Goal: Task Accomplishment & Management: Manage account settings

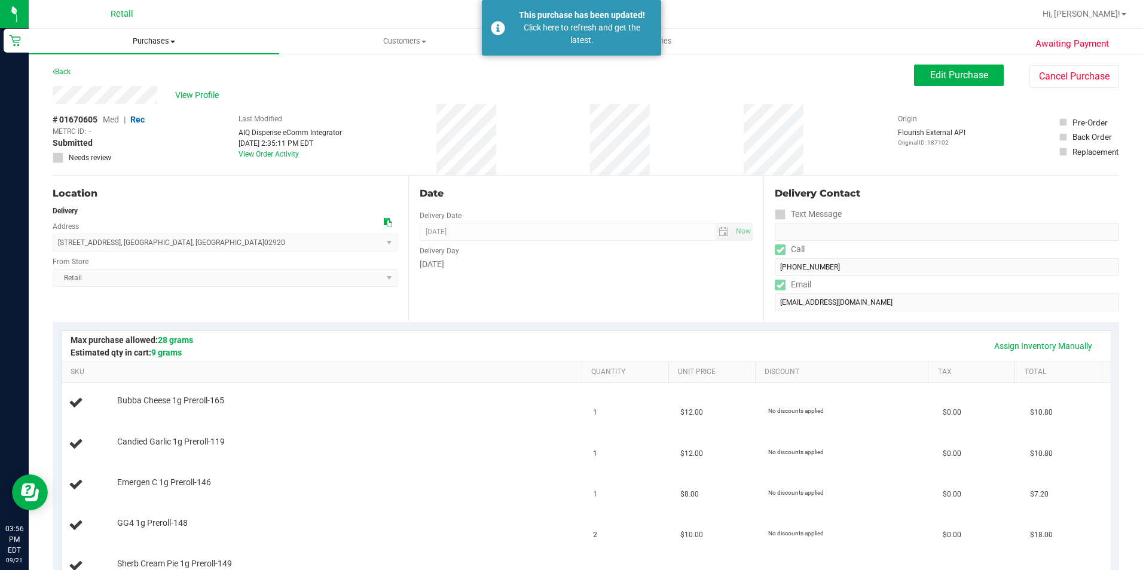
click at [143, 44] on span "Purchases" at bounding box center [154, 41] width 250 height 11
click at [88, 88] on span "Fulfillment" at bounding box center [66, 86] width 74 height 10
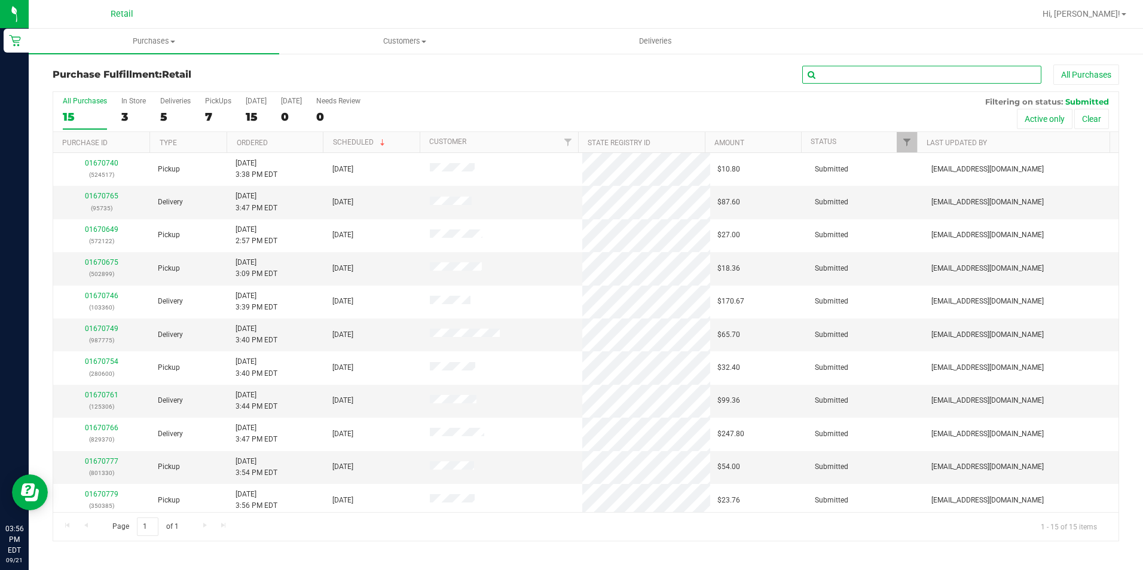
drag, startPoint x: 876, startPoint y: 71, endPoint x: 808, endPoint y: 49, distance: 71.5
click at [877, 70] on input "text" at bounding box center [921, 75] width 239 height 18
click at [207, 110] on div "7" at bounding box center [218, 117] width 26 height 14
click at [0, 0] on input "PickUps 7" at bounding box center [0, 0] width 0 height 0
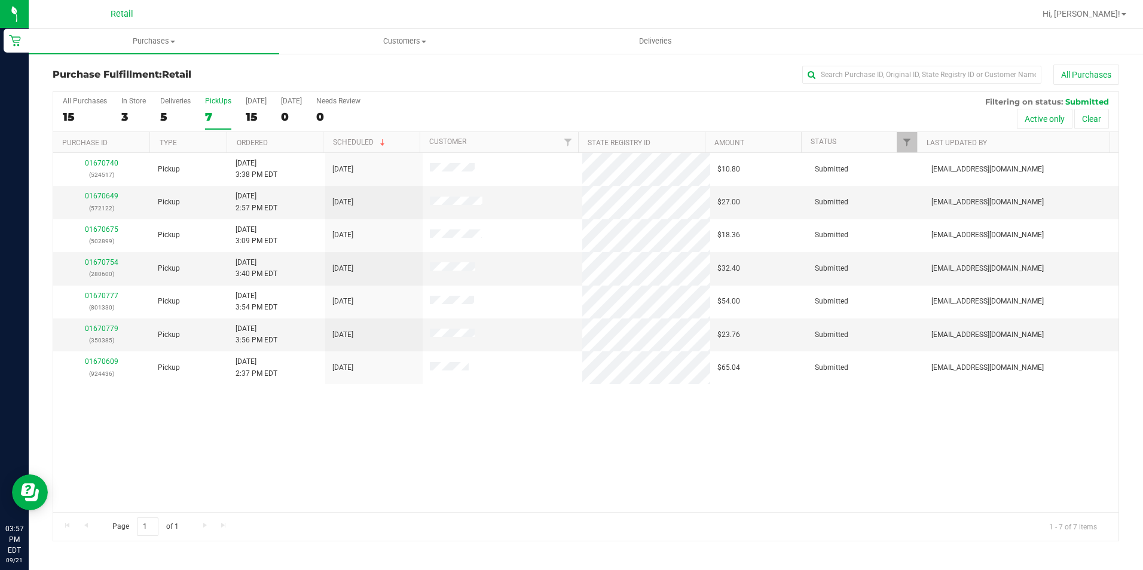
click at [198, 108] on div "All Purchases 15 In Store 3 Deliveries 5 PickUps 7 [DATE] 15 [DATE] 0 Needs Rev…" at bounding box center [585, 112] width 1065 height 40
click at [210, 112] on div "7" at bounding box center [218, 117] width 26 height 14
click at [0, 0] on input "PickUps 7" at bounding box center [0, 0] width 0 height 0
click at [887, 82] on input "text" at bounding box center [921, 75] width 239 height 18
click at [878, 72] on input "text" at bounding box center [921, 75] width 239 height 18
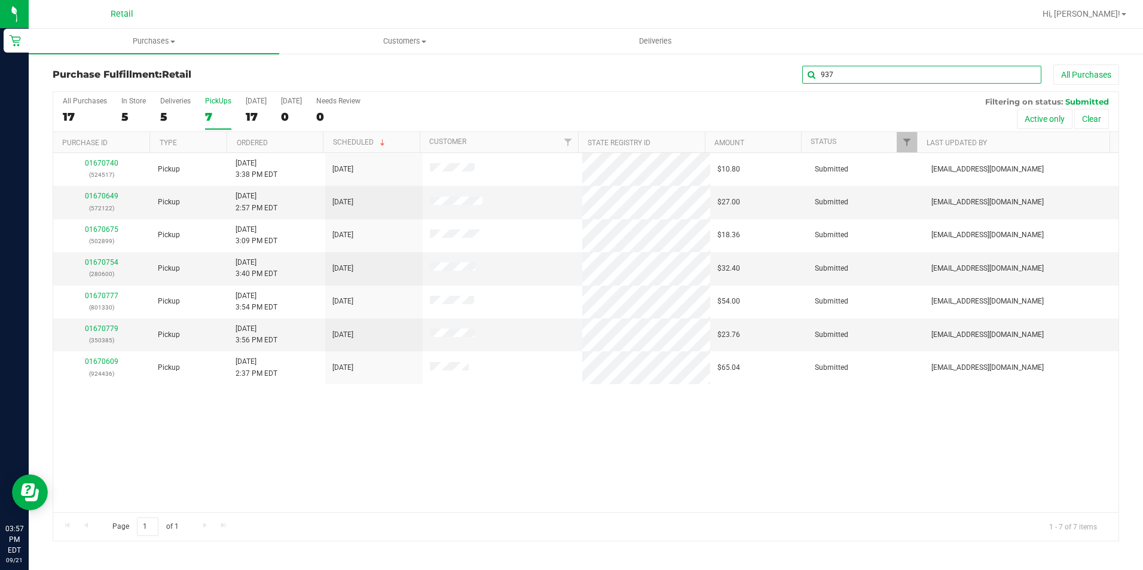
type input "9370"
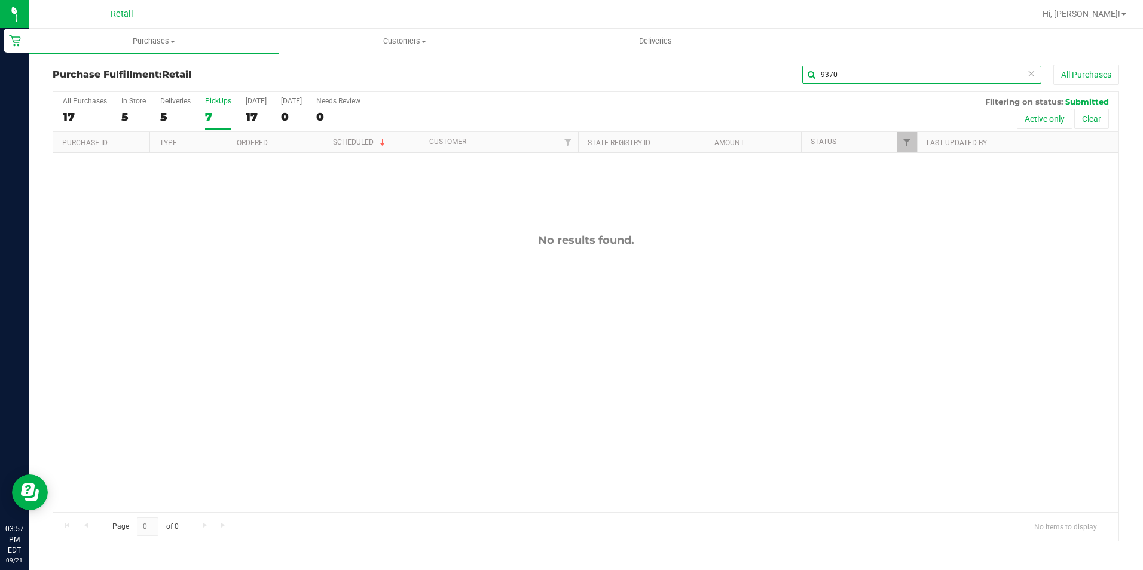
drag, startPoint x: 814, startPoint y: 72, endPoint x: 771, endPoint y: 72, distance: 43.6
click at [774, 72] on div "9370 All Purchases" at bounding box center [763, 75] width 711 height 20
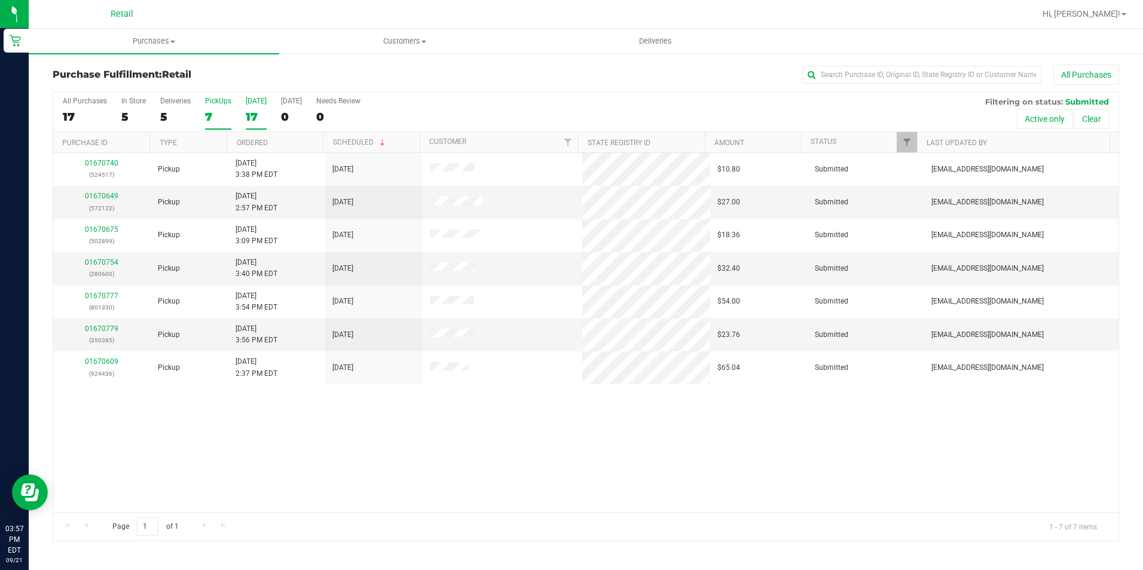
click at [246, 112] on div "17" at bounding box center [256, 117] width 21 height 14
click at [0, 0] on input "[DATE] 17" at bounding box center [0, 0] width 0 height 0
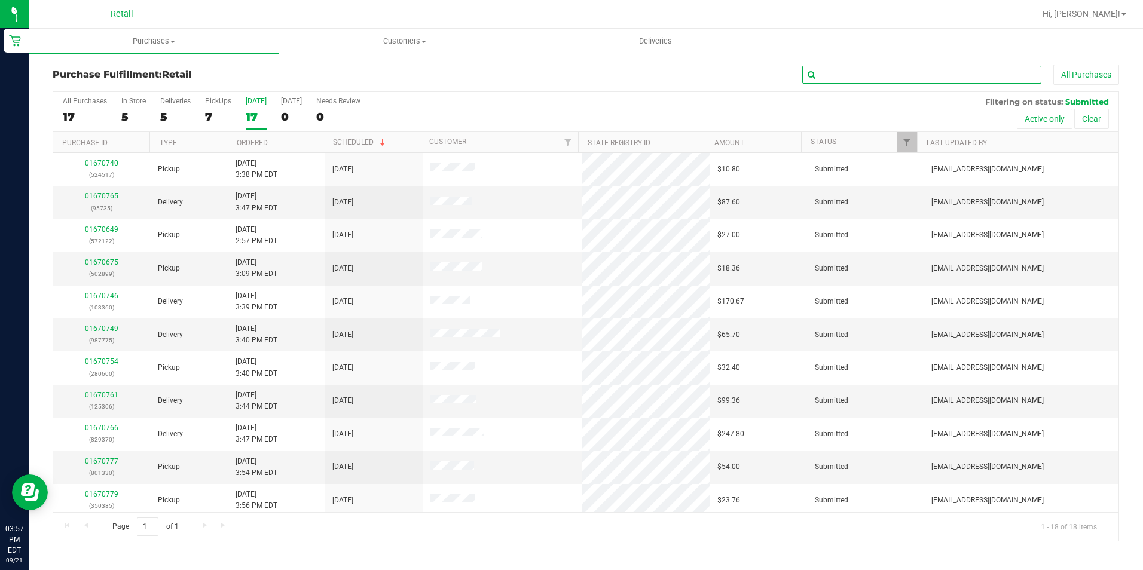
click at [835, 71] on input "text" at bounding box center [921, 75] width 239 height 18
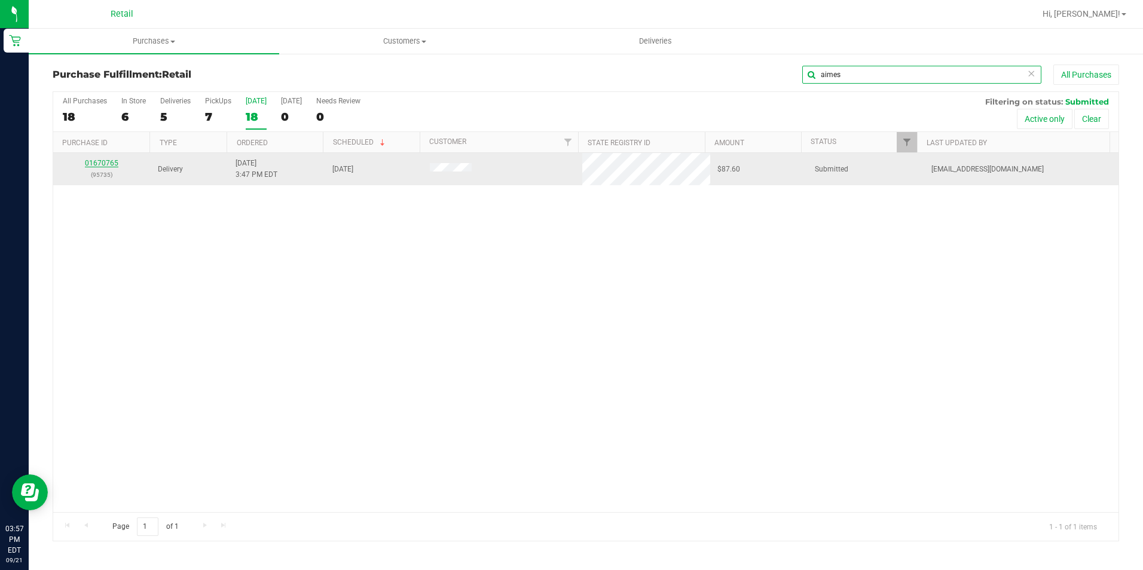
type input "aimes"
click at [114, 162] on link "01670765" at bounding box center [101, 163] width 33 height 8
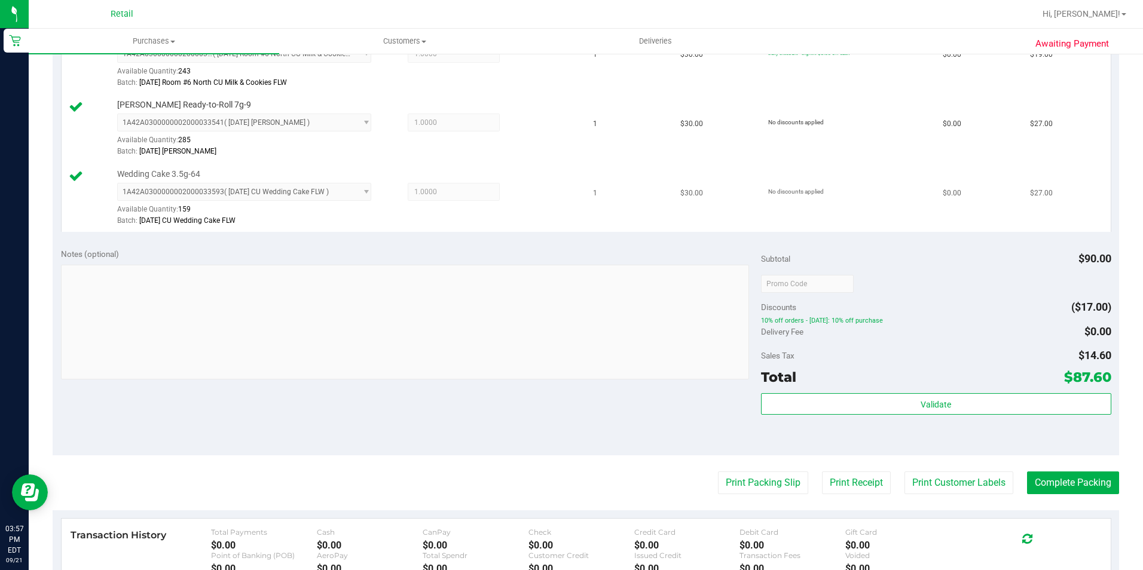
scroll to position [359, 0]
click at [1071, 487] on button "Complete Packing" at bounding box center [1073, 482] width 92 height 23
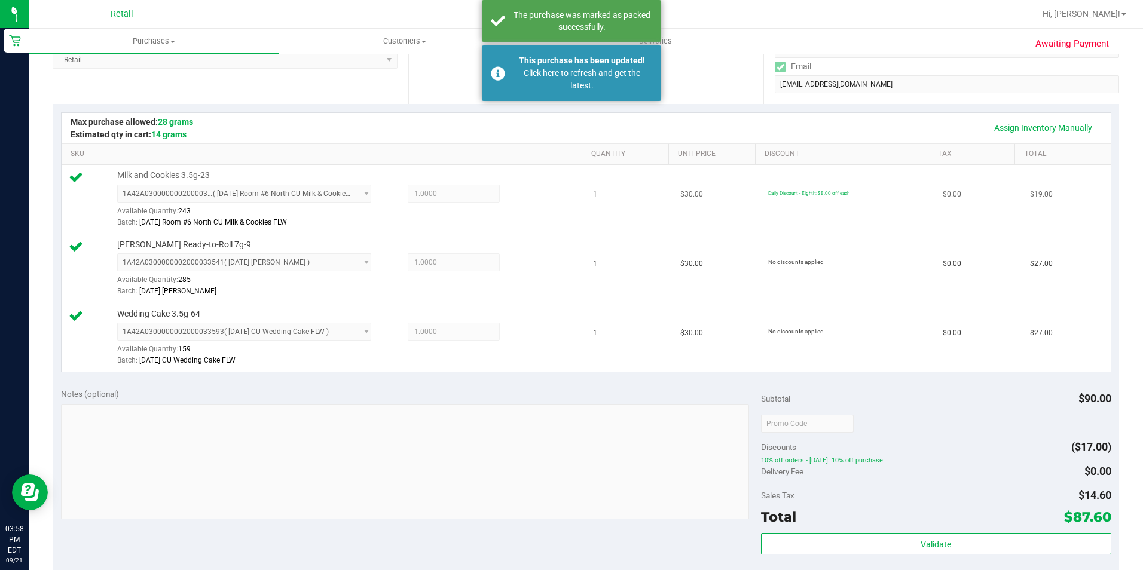
scroll to position [0, 0]
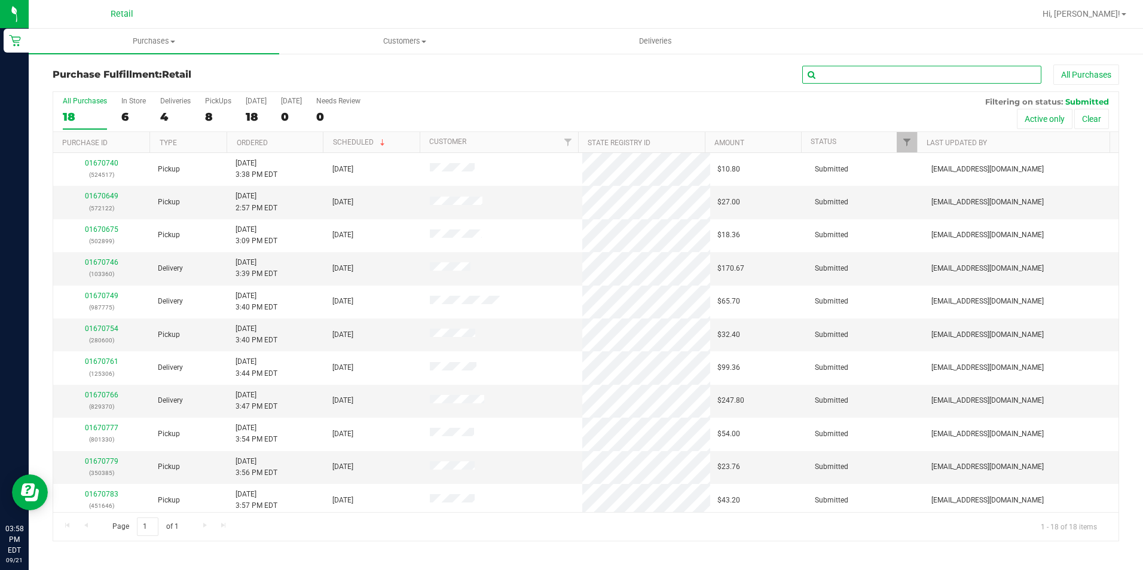
click at [874, 69] on input "text" at bounding box center [921, 75] width 239 height 18
click at [853, 82] on input "text" at bounding box center [921, 75] width 239 height 18
type input "k"
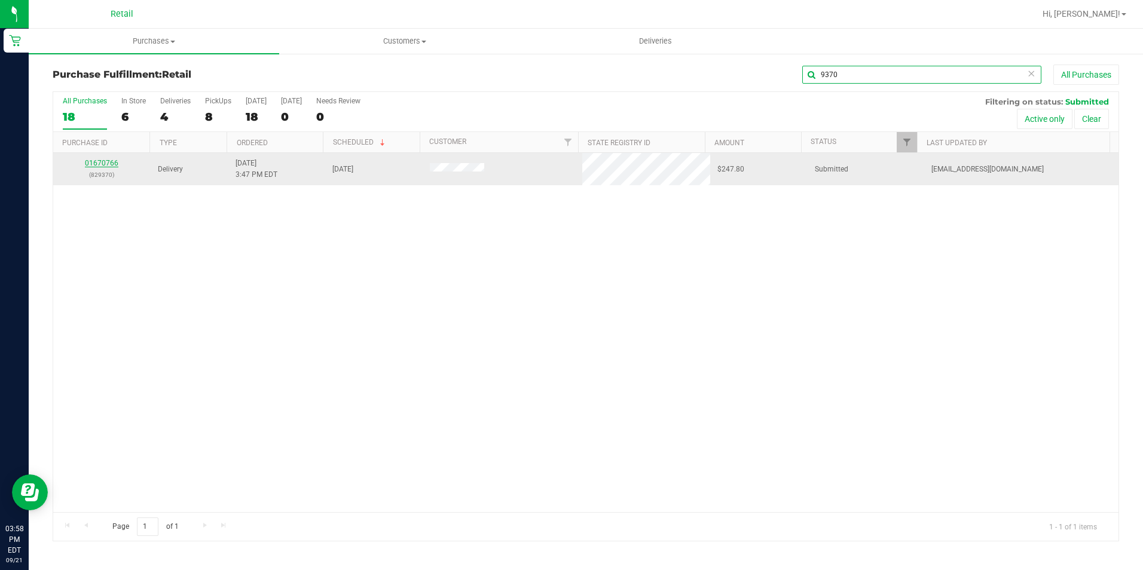
type input "9370"
click at [98, 166] on link "01670766" at bounding box center [101, 163] width 33 height 8
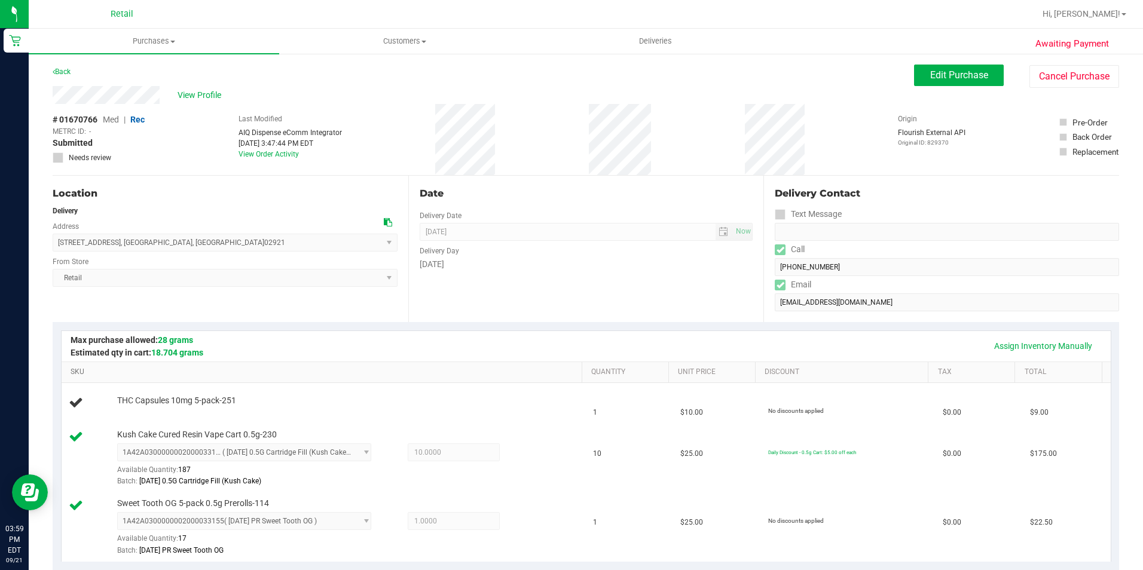
click at [344, 375] on link "SKU" at bounding box center [324, 373] width 506 height 10
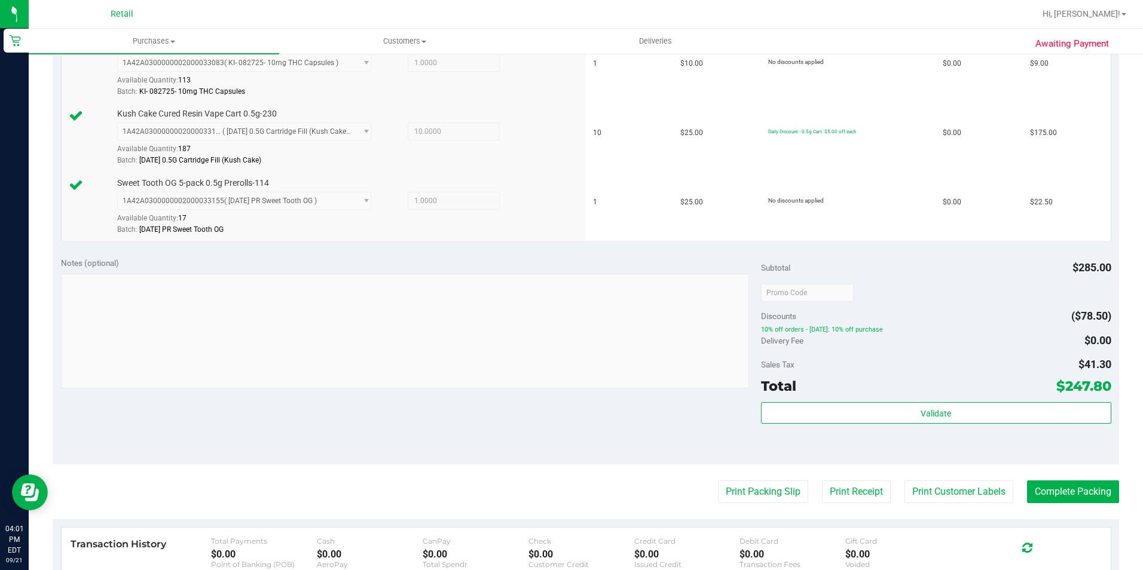
scroll to position [359, 0]
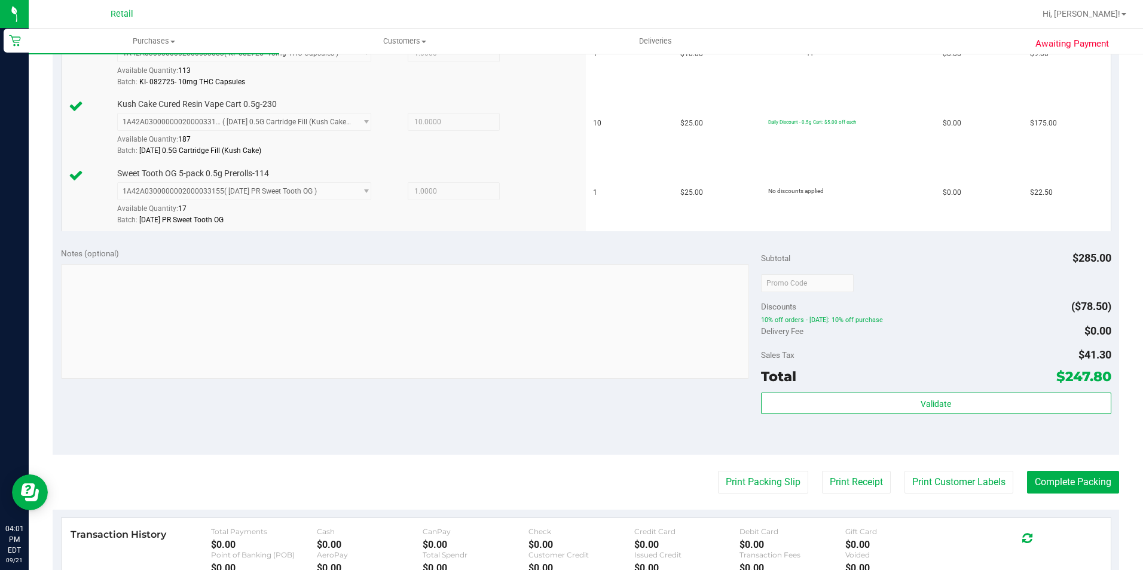
click at [1050, 469] on purchase-details "Back Edit Purchase Cancel Purchase View Profile # 01670766 Med | Rec METRC ID: …" at bounding box center [586, 220] width 1066 height 1028
click at [1040, 491] on button "Complete Packing" at bounding box center [1073, 482] width 92 height 23
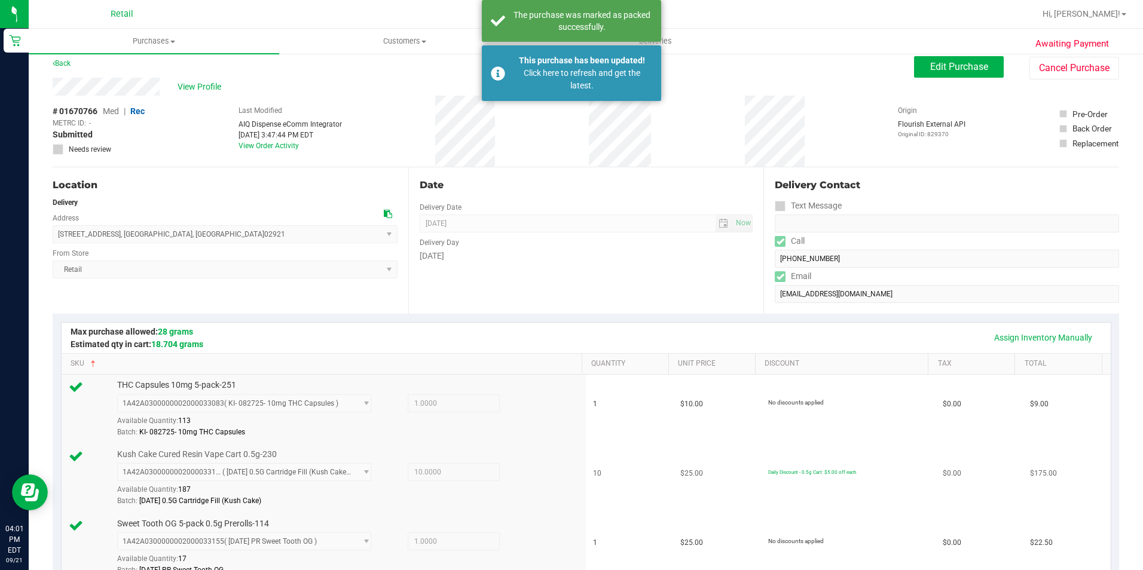
scroll to position [0, 0]
